Goal: Task Accomplishment & Management: Manage account settings

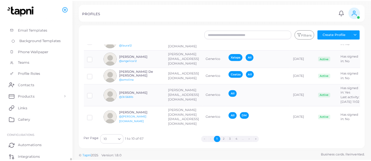
scroll to position [136, 0]
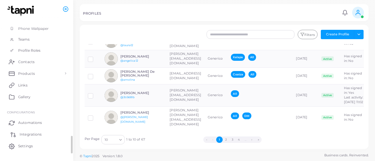
click at [33, 132] on span "Integrations" at bounding box center [31, 134] width 22 height 5
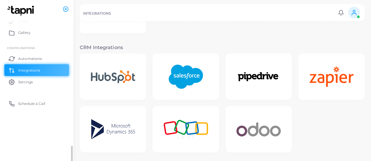
scroll to position [99, 0]
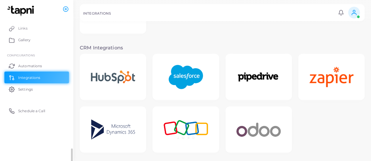
click at [185, 74] on img at bounding box center [185, 77] width 47 height 37
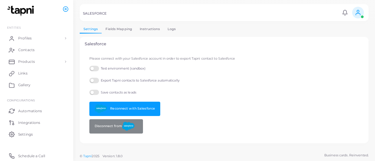
click at [150, 28] on link "Instructions" at bounding box center [150, 29] width 28 height 8
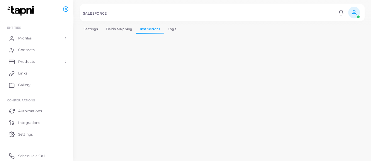
click at [121, 25] on div at bounding box center [185, 12] width 371 height 25
click at [118, 28] on link "Fields Mapping" at bounding box center [119, 29] width 34 height 8
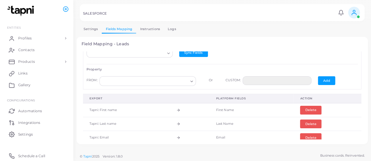
scroll to position [21, 0]
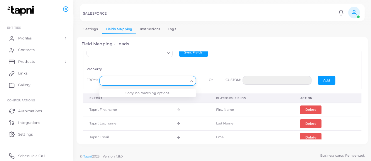
click at [169, 81] on input "Search for option" at bounding box center [145, 81] width 86 height 6
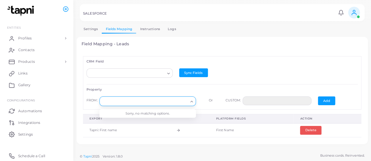
click at [167, 73] on polyline "Search for option" at bounding box center [168, 73] width 2 height 1
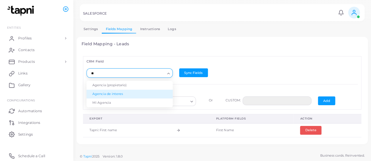
click at [160, 92] on li "Agencia de interes" at bounding box center [129, 94] width 86 height 9
type input "**"
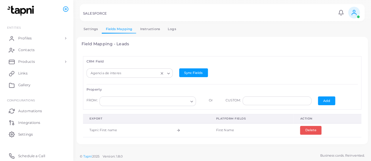
click at [190, 101] on polyline "Search for option" at bounding box center [191, 101] width 2 height 1
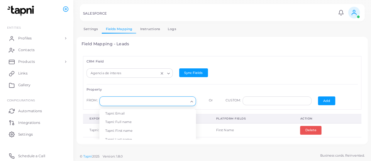
click at [235, 79] on div "Sync Fields" at bounding box center [222, 75] width 93 height 13
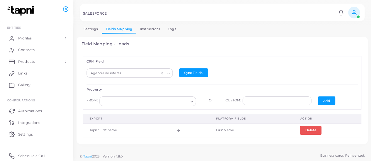
click at [160, 74] on icon "Clear Selected" at bounding box center [162, 73] width 4 height 4
click at [299, 60] on h6 "CRM Field" at bounding box center [221, 62] width 271 height 4
click at [38, 48] on link "Contacts" at bounding box center [36, 50] width 64 height 12
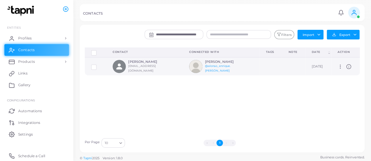
click at [340, 67] on circle at bounding box center [340, 67] width 1 height 1
click at [351, 73] on span "Manage" at bounding box center [354, 73] width 13 height 5
type input "**********"
type input "*********"
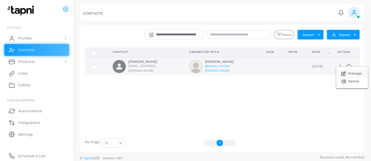
type input "*********"
type input "**********"
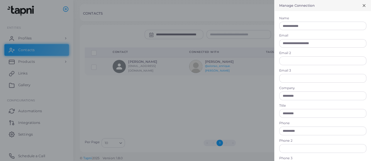
scroll to position [6, 0]
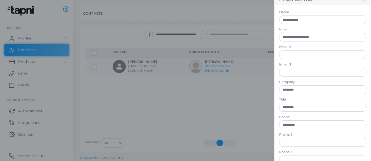
click at [337, 31] on label "Email" at bounding box center [322, 29] width 87 height 5
click at [333, 39] on input "**********" at bounding box center [322, 37] width 87 height 9
type input "**********"
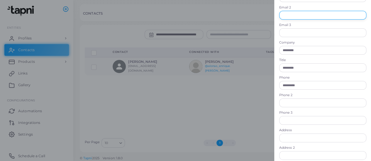
scroll to position [48, 0]
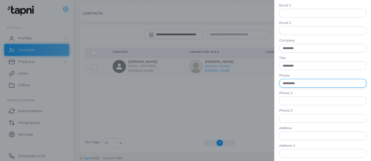
click at [321, 83] on input "**********" at bounding box center [322, 83] width 87 height 9
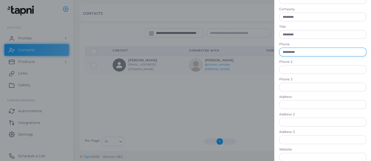
scroll to position [180, 0]
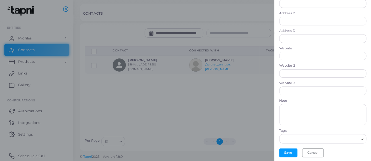
type input "**********"
click at [284, 154] on button "Save" at bounding box center [288, 153] width 18 height 9
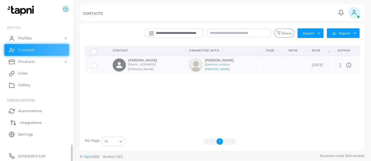
click at [39, 120] on link "Integrations" at bounding box center [36, 123] width 64 height 12
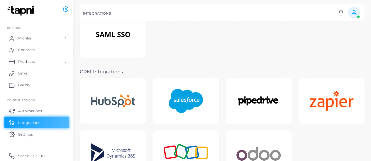
scroll to position [76, 0]
click at [183, 94] on img at bounding box center [185, 101] width 47 height 37
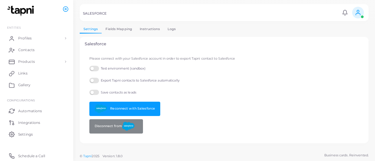
click at [166, 30] on link "Logs" at bounding box center [172, 29] width 16 height 8
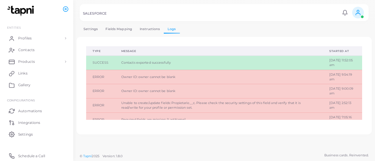
click at [124, 27] on link "Fields Mapping" at bounding box center [119, 29] width 34 height 8
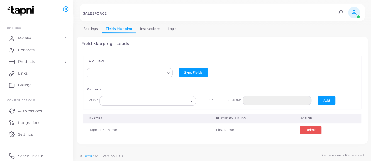
scroll to position [11, 0]
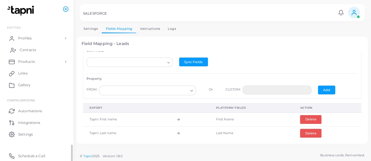
click at [39, 50] on link "Contacts" at bounding box center [36, 50] width 64 height 12
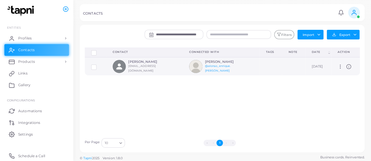
click at [98, 65] on label at bounding box center [98, 65] width 0 height 0
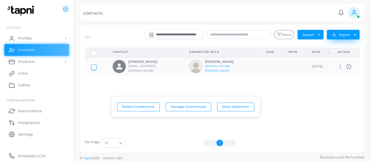
click at [346, 35] on button "Export" at bounding box center [342, 35] width 33 height 10
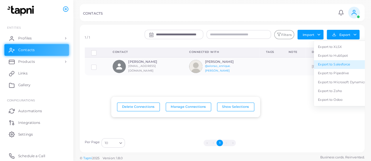
scroll to position [1, 0]
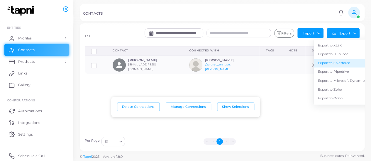
click at [340, 62] on link "Export to Salesforce" at bounding box center [342, 63] width 56 height 9
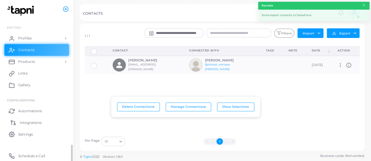
click at [30, 122] on span "Integrations" at bounding box center [31, 122] width 22 height 5
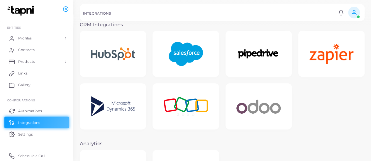
scroll to position [123, 0]
click at [176, 60] on img at bounding box center [185, 53] width 47 height 37
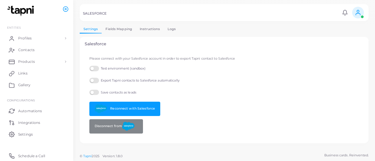
click at [165, 27] on link "Logs" at bounding box center [172, 29] width 16 height 8
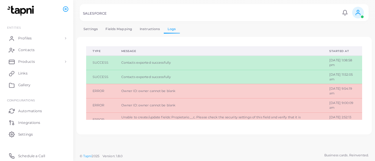
click at [93, 29] on link "Settings" at bounding box center [91, 29] width 22 height 8
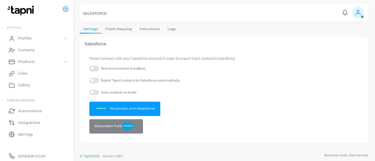
click at [116, 29] on link "Fields Mapping" at bounding box center [119, 29] width 34 height 8
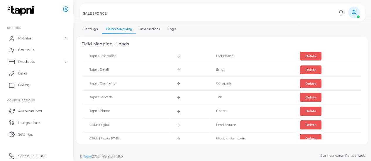
scroll to position [88, 0]
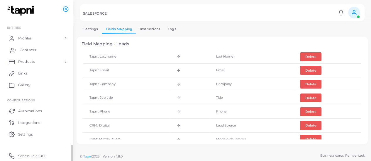
click at [34, 50] on span "Contacts" at bounding box center [28, 49] width 16 height 5
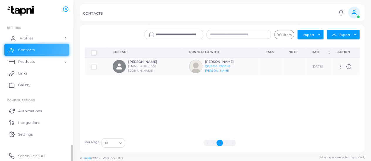
click at [43, 40] on link "Profiles" at bounding box center [36, 39] width 64 height 12
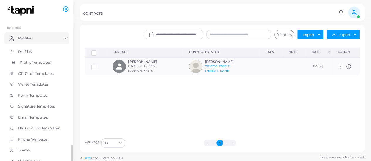
click at [35, 61] on span "Profile Templates" at bounding box center [35, 62] width 31 height 5
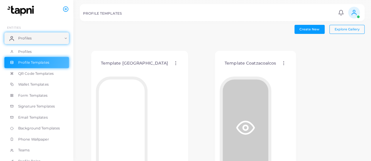
click at [173, 62] on icon at bounding box center [175, 63] width 5 height 5
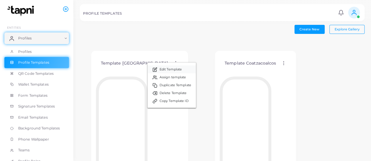
click at [162, 70] on span "Edit Template" at bounding box center [170, 69] width 22 height 5
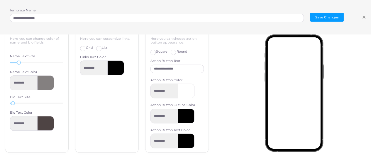
scroll to position [35, 0]
